Goal: Entertainment & Leisure: Consume media (video, audio)

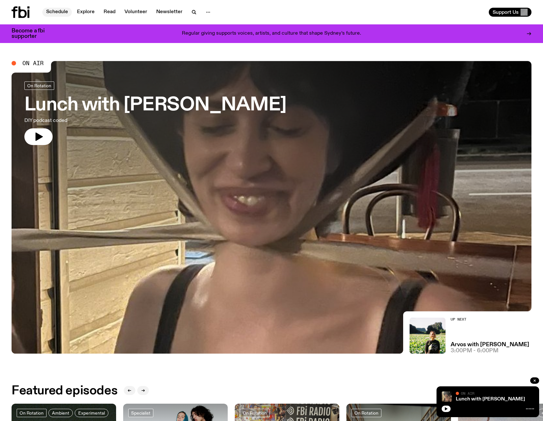
click at [61, 13] on link "Schedule" at bounding box center [57, 12] width 30 height 9
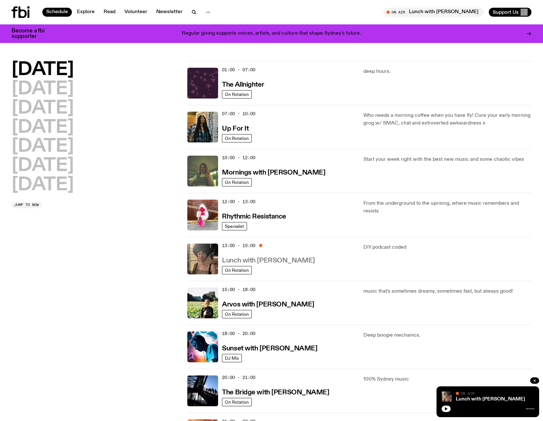
click at [293, 259] on h3 "Lunch with [PERSON_NAME]" at bounding box center [268, 260] width 93 height 7
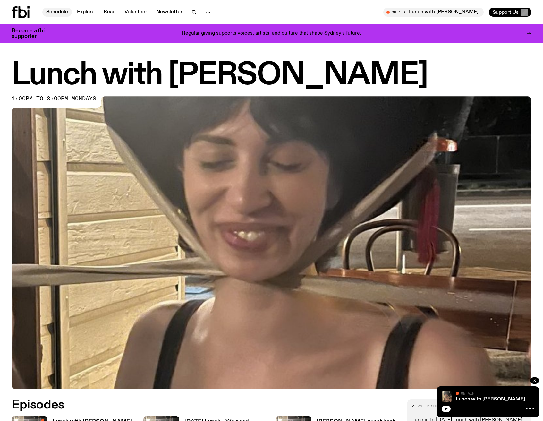
click at [57, 13] on link "Schedule" at bounding box center [57, 12] width 30 height 9
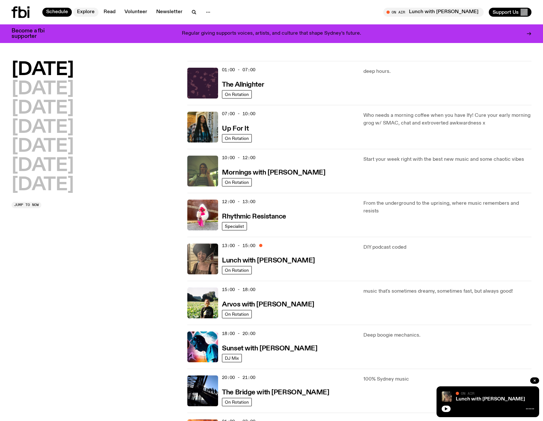
click at [85, 10] on link "Explore" at bounding box center [85, 12] width 25 height 9
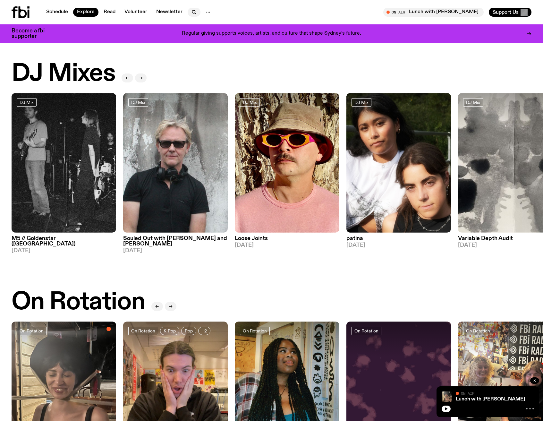
click at [191, 12] on icon "button" at bounding box center [194, 12] width 8 height 8
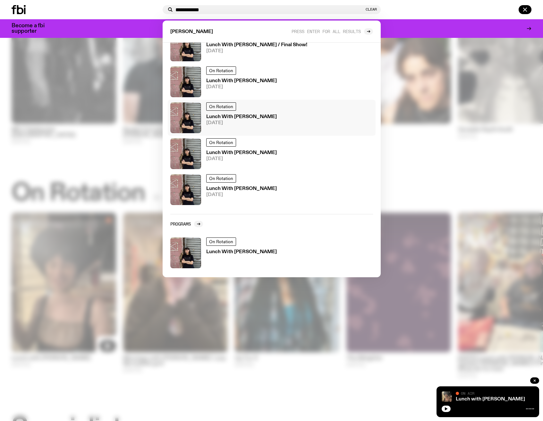
scroll to position [118, 0]
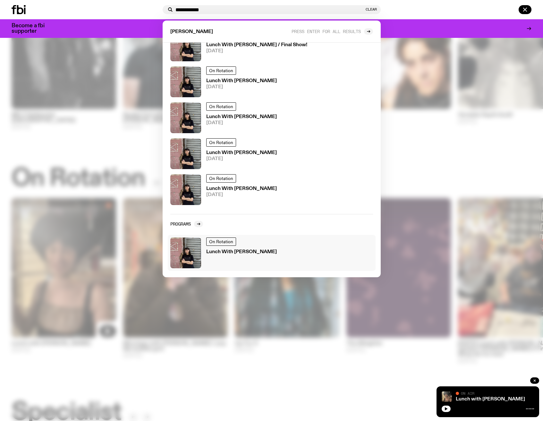
type input "**********"
click at [255, 251] on h3 "Lunch With [PERSON_NAME]" at bounding box center [241, 252] width 71 height 5
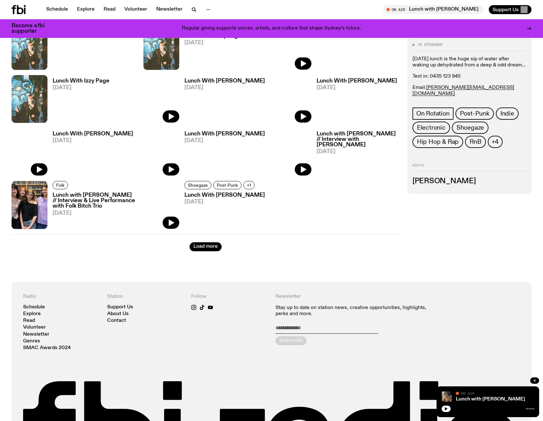
scroll to position [744, 0]
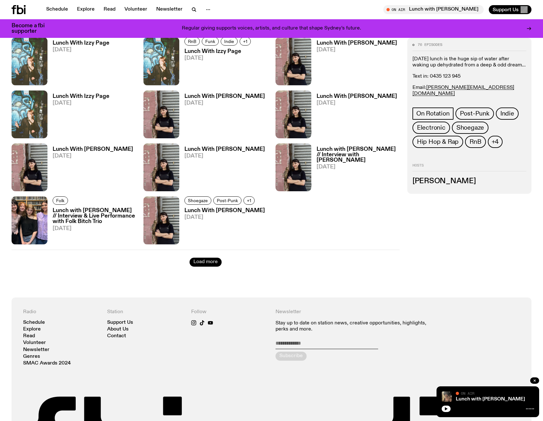
click at [203, 262] on button "Load more" at bounding box center [206, 262] width 32 height 9
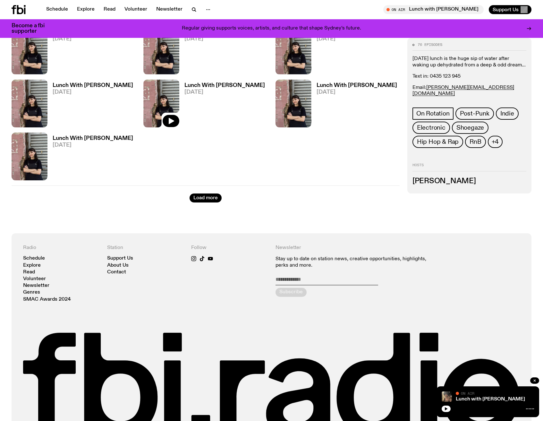
scroll to position [1397, 0]
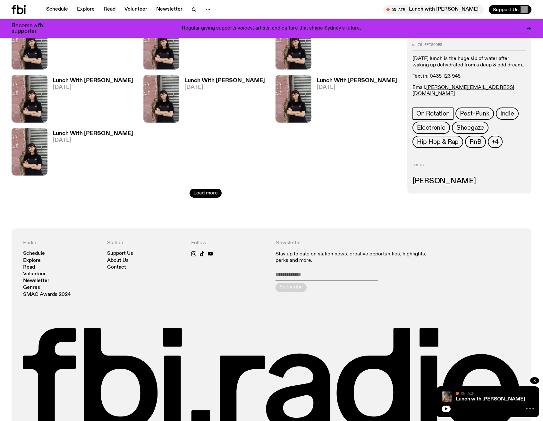
click at [206, 194] on button "Load more" at bounding box center [206, 193] width 32 height 9
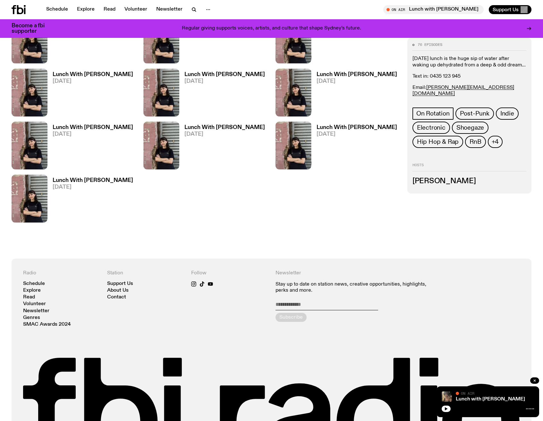
scroll to position [1542, 0]
